Goal: Understand site structure: Understand site structure

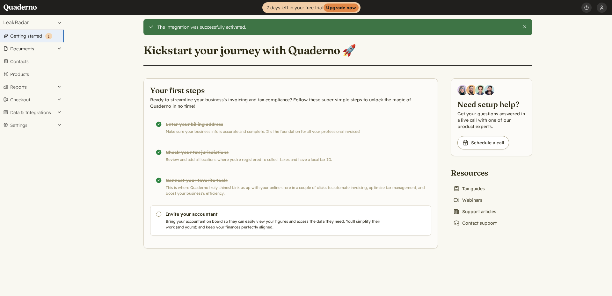
click at [41, 48] on button "Documents" at bounding box center [32, 48] width 64 height 13
click at [30, 62] on link "Invoices" at bounding box center [32, 66] width 64 height 9
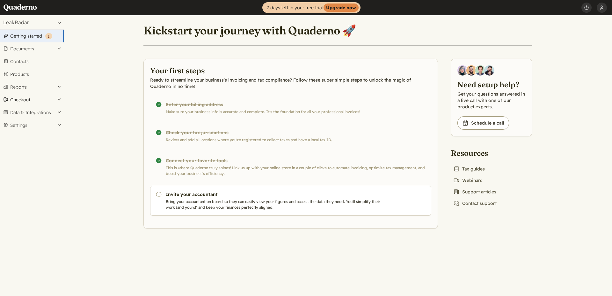
click at [39, 103] on button "Checkout" at bounding box center [32, 99] width 64 height 13
click at [27, 135] on button "Data & Integrations" at bounding box center [32, 133] width 64 height 13
click at [33, 156] on button "Settings" at bounding box center [32, 155] width 64 height 13
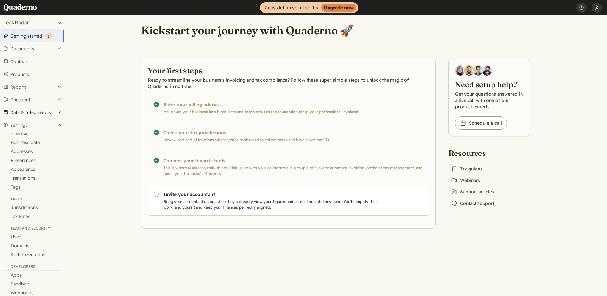
click at [33, 113] on button "Data & Integrations" at bounding box center [32, 112] width 64 height 13
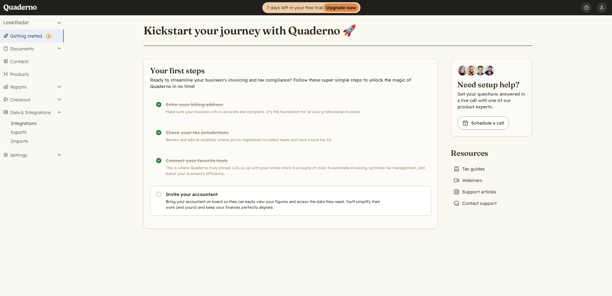
click at [31, 121] on link "Integrations" at bounding box center [32, 123] width 64 height 9
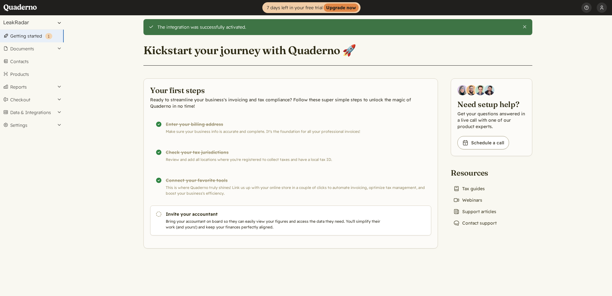
click at [23, 17] on button "LeakRadar" at bounding box center [32, 22] width 64 height 14
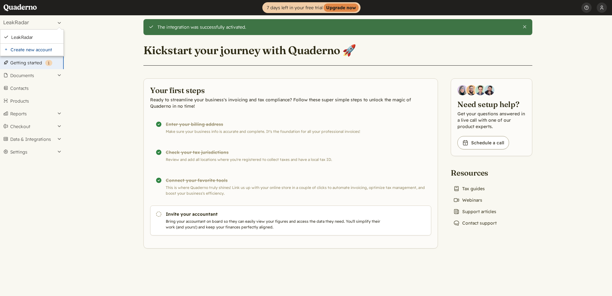
click at [82, 84] on main "The integration was successfully activated. Close Kickstart your journey with Q…" at bounding box center [338, 155] width 549 height 281
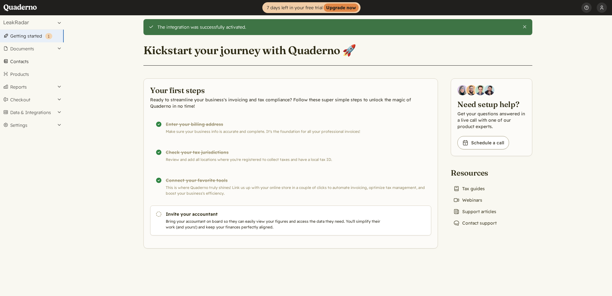
click at [32, 58] on link "Contacts" at bounding box center [32, 61] width 64 height 13
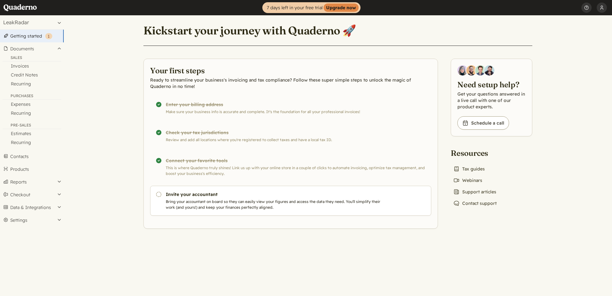
click at [96, 156] on main "Kickstart your journey with Quaderno 🚀 Your first steps Ready to streamline you…" at bounding box center [338, 155] width 549 height 281
click at [527, 157] on aside "Need setup help? Get your questions answered in a live call with one of our pro…" at bounding box center [492, 133] width 82 height 149
click at [53, 198] on button "Checkout" at bounding box center [32, 194] width 64 height 13
click at [21, 134] on button "Data & Integrations" at bounding box center [32, 133] width 64 height 13
click at [34, 153] on button "Settings" at bounding box center [32, 155] width 64 height 13
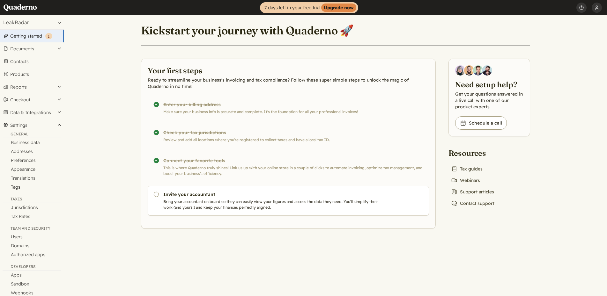
scroll to position [11, 0]
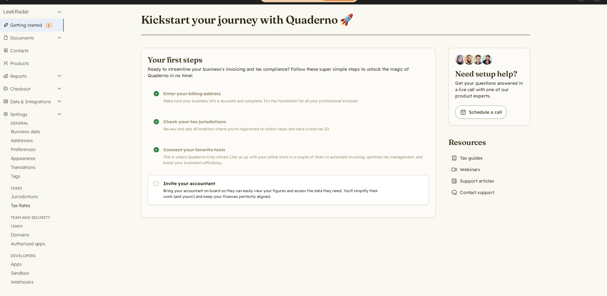
click at [24, 203] on link "Tax Rates" at bounding box center [32, 205] width 64 height 9
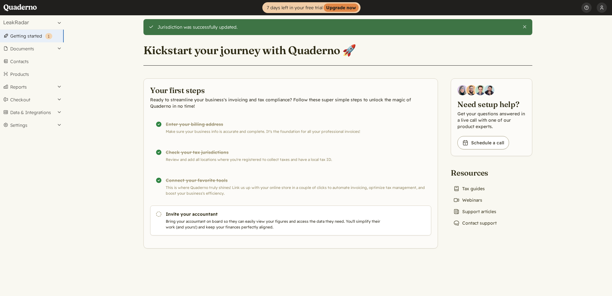
click at [141, 159] on div "Jurisdiction was successfully updated. Close Kickstart your journey with Quader…" at bounding box center [338, 131] width 404 height 233
click at [31, 49] on button "Documents" at bounding box center [32, 48] width 64 height 13
click at [30, 57] on div "Sales" at bounding box center [32, 58] width 59 height 6
click at [26, 65] on link "Invoices" at bounding box center [32, 66] width 64 height 9
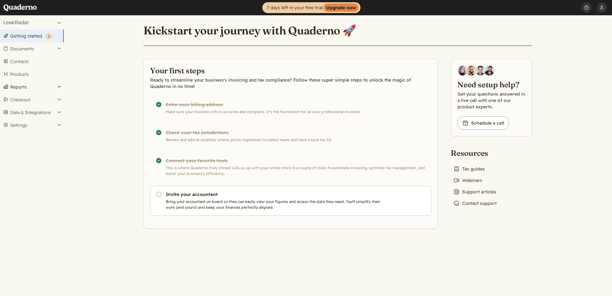
click at [18, 89] on button "Reports" at bounding box center [32, 87] width 64 height 13
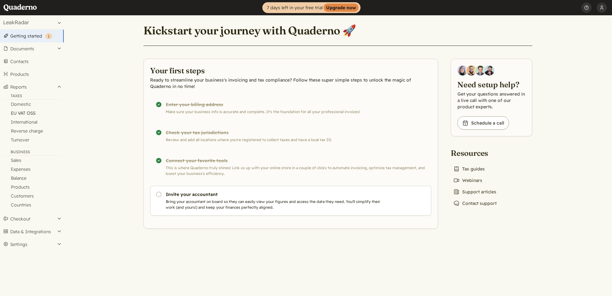
click at [35, 115] on link "EU VAT OSS" at bounding box center [32, 113] width 64 height 9
